Goal: Task Accomplishment & Management: Use online tool/utility

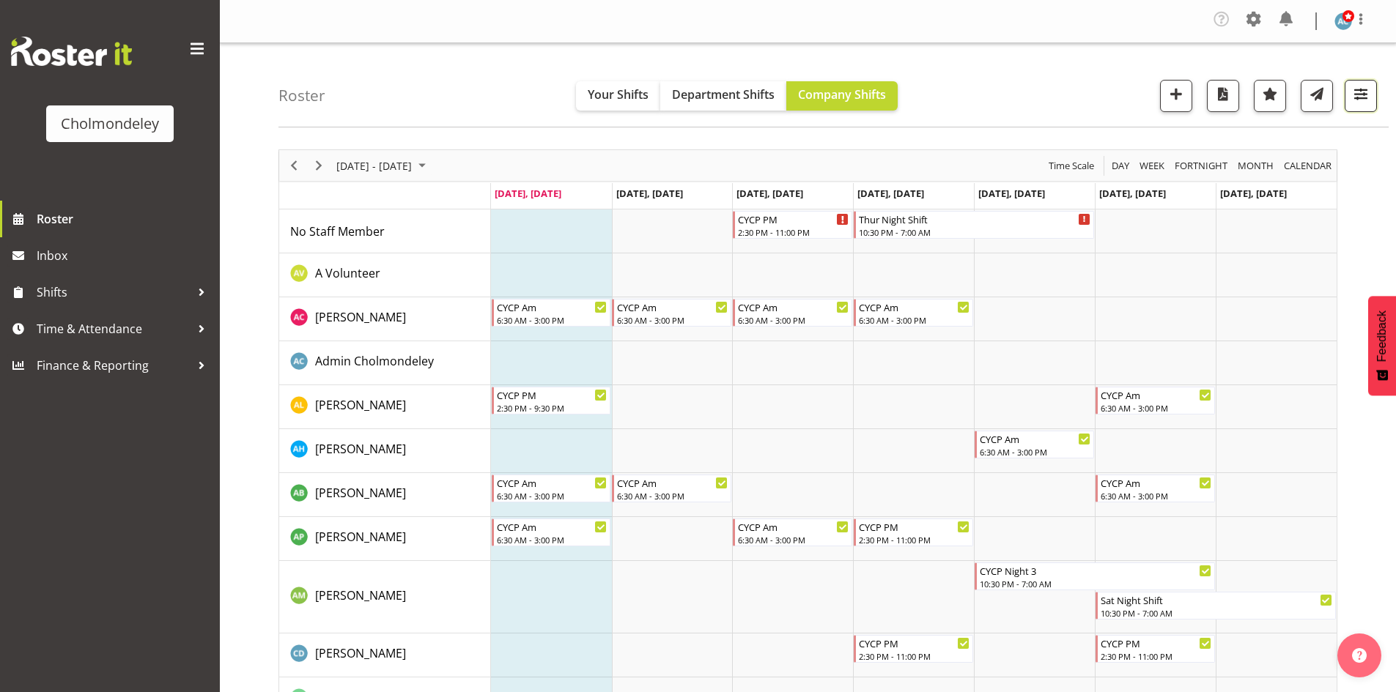
click at [1355, 101] on span "button" at bounding box center [1360, 93] width 19 height 19
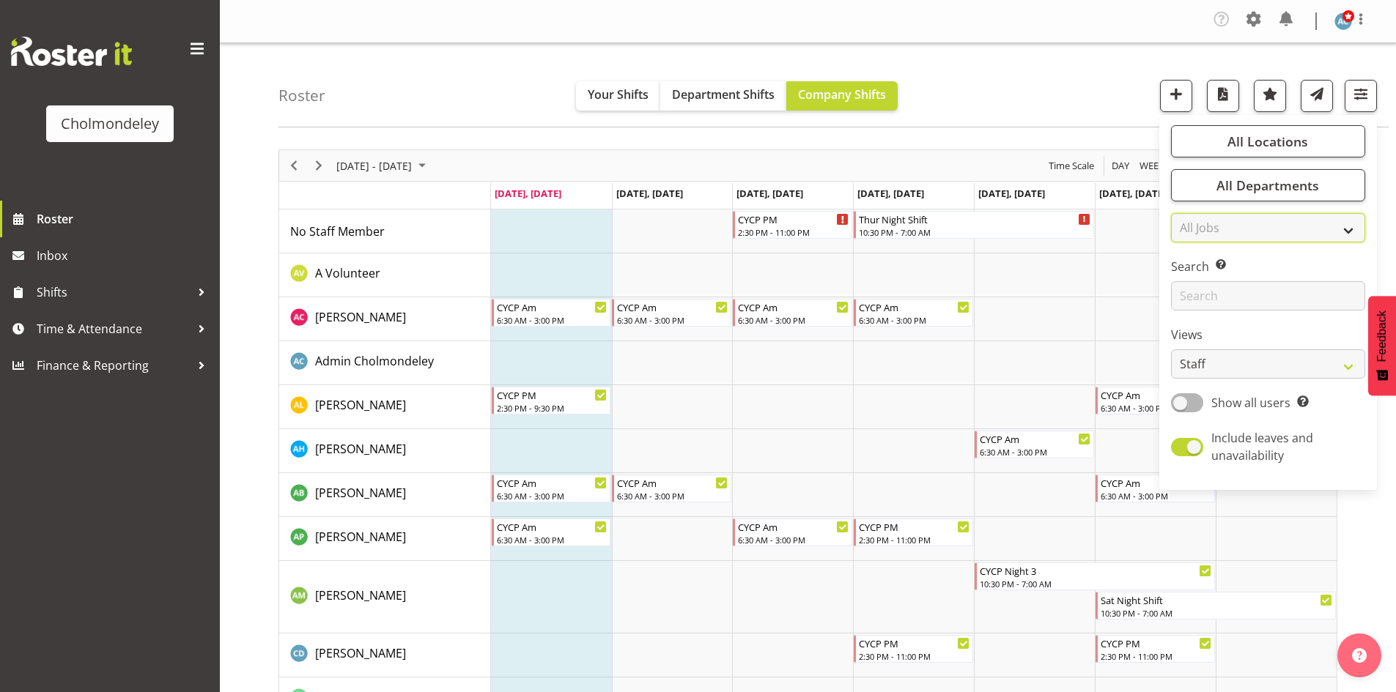
click at [1355, 225] on select "All Jobs All Jobs Team Leader" at bounding box center [1268, 227] width 194 height 29
click at [1309, 231] on select "All Jobs All Jobs Team Leader" at bounding box center [1268, 227] width 194 height 29
click at [1304, 365] on select "Staff Role Shift - Horizontal Shift - Vertical Staff - Location" at bounding box center [1268, 364] width 194 height 29
select select "shift"
click at [1172, 350] on select "Staff Role Shift - Horizontal Shift - Vertical Staff - Location" at bounding box center [1268, 364] width 194 height 29
